Goal: Obtain resource: Download file/media

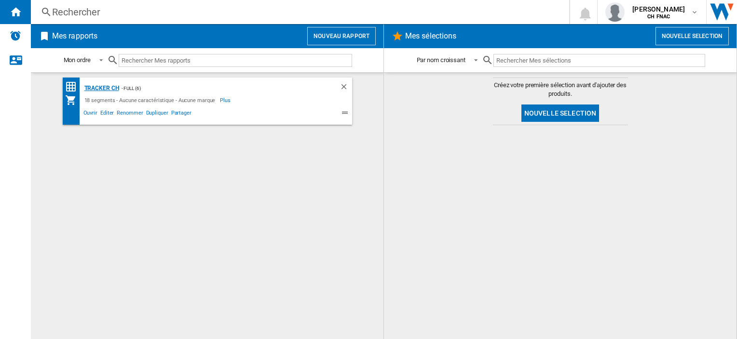
click at [106, 85] on div "Tracker CH" at bounding box center [100, 88] width 37 height 12
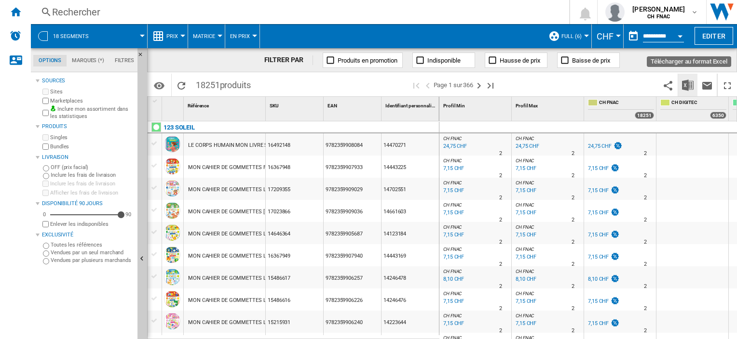
click at [691, 83] on img "Télécharger au format Excel" at bounding box center [688, 86] width 12 height 12
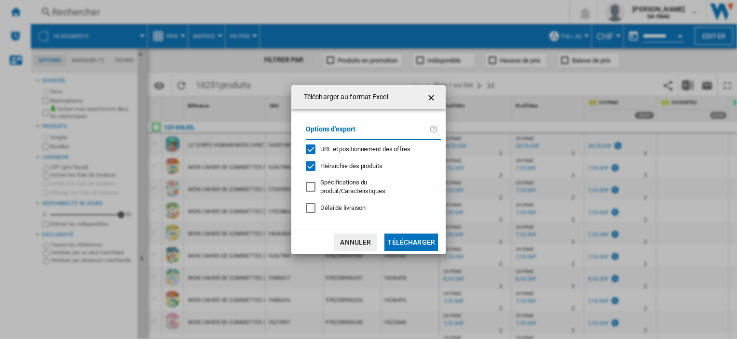
click at [313, 153] on div "URL et positionnement des offres" at bounding box center [311, 150] width 10 height 10
click at [413, 235] on button "Télécharger" at bounding box center [411, 242] width 54 height 17
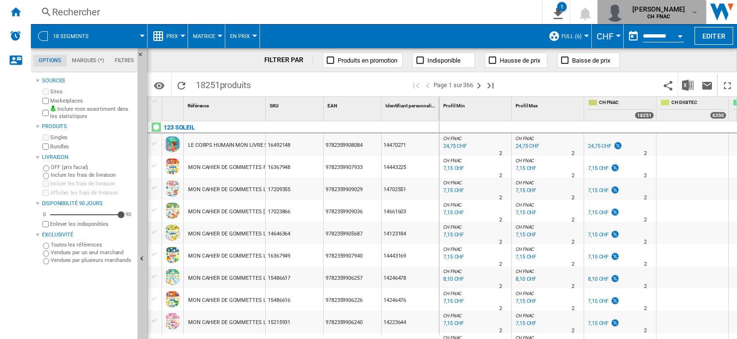
click at [685, 22] on button "[PERSON_NAME] CH FNAC" at bounding box center [651, 12] width 108 height 24
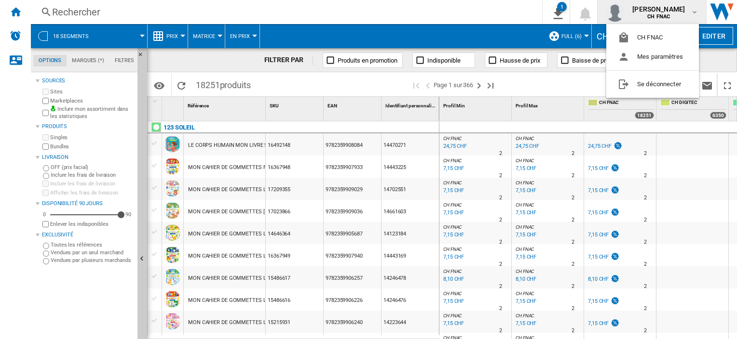
click at [521, 2] on md-backdrop at bounding box center [368, 169] width 737 height 339
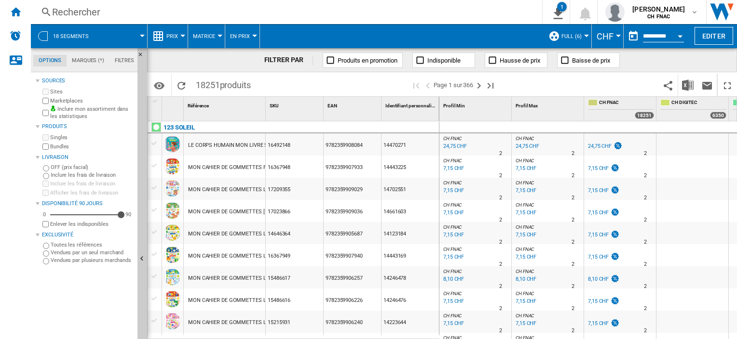
click at [682, 33] on button "Open calendar" at bounding box center [679, 34] width 17 height 17
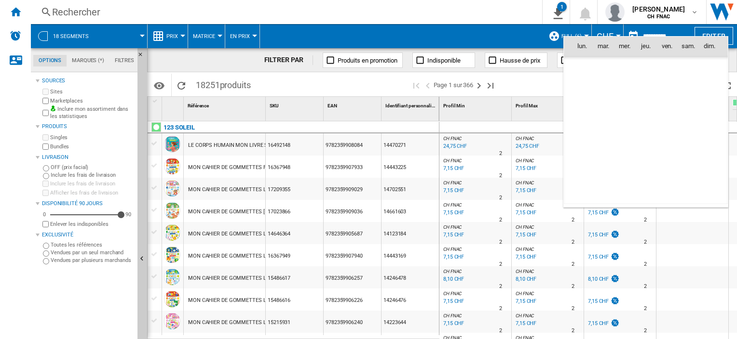
scroll to position [4600, 0]
click at [607, 109] on span "12" at bounding box center [603, 109] width 19 height 19
type input "**********"
